Goal: Transaction & Acquisition: Book appointment/travel/reservation

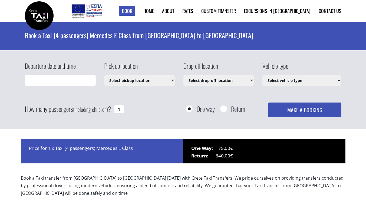
type input "[DATE] 01:36"
select select "540"
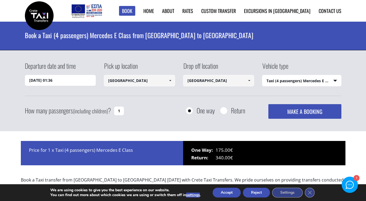
click at [294, 113] on button "MAKE A BOOKING" at bounding box center [304, 111] width 73 height 15
